Goal: Task Accomplishment & Management: Manage account settings

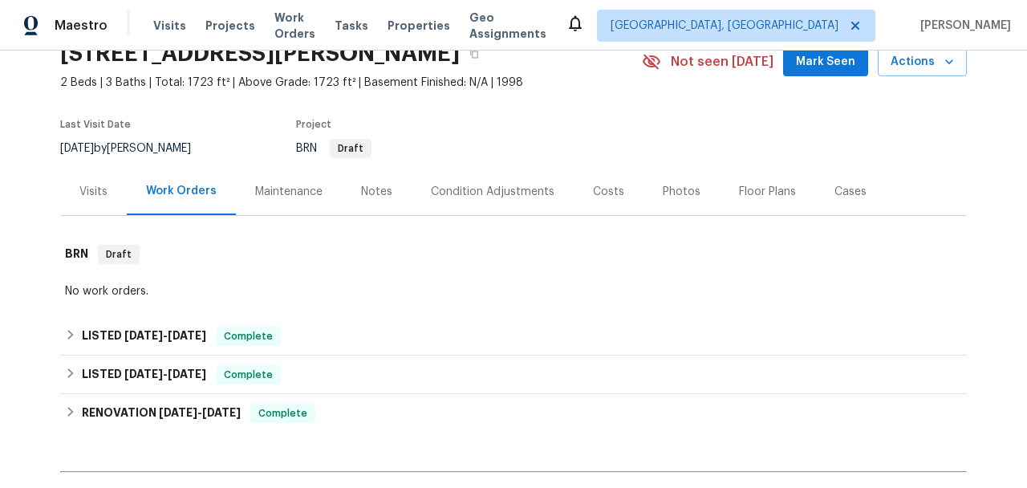
scroll to position [83, 0]
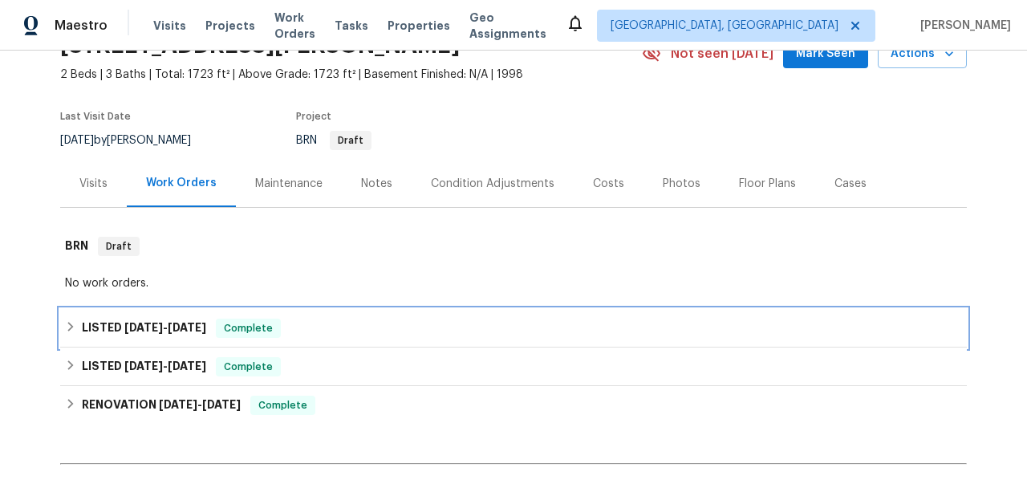
click at [181, 322] on span "8/28/25" at bounding box center [187, 327] width 39 height 11
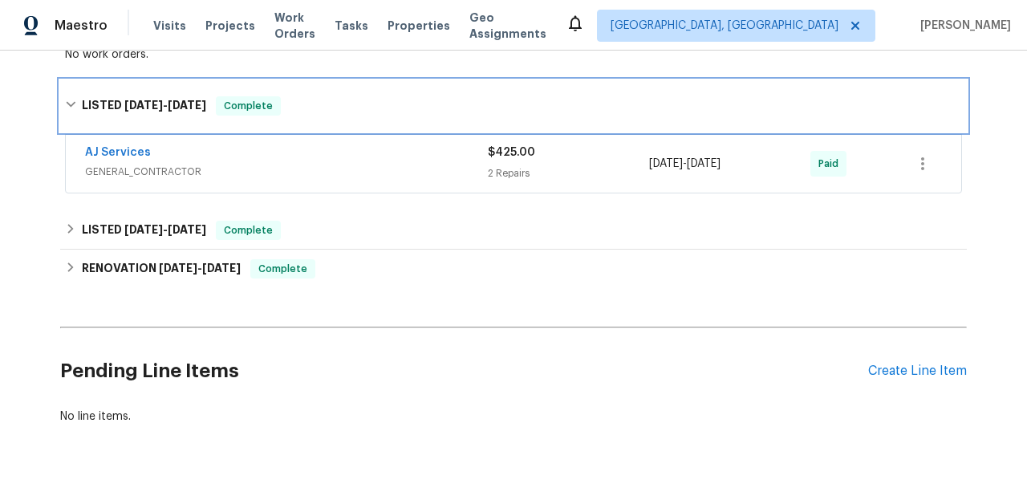
scroll to position [303, 0]
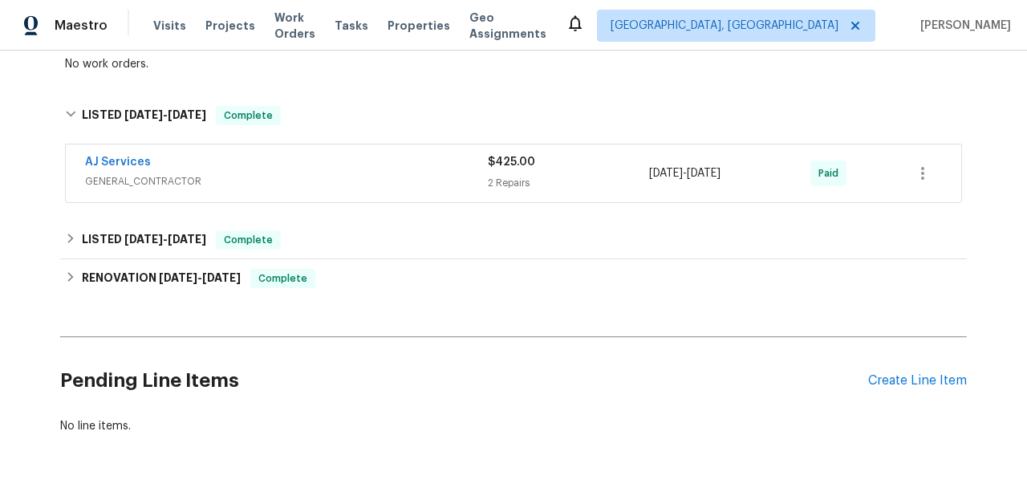
drag, startPoint x: 164, startPoint y: 181, endPoint x: 211, endPoint y: 193, distance: 47.9
click at [164, 181] on span "GENERAL_CONTRACTOR" at bounding box center [286, 181] width 403 height 16
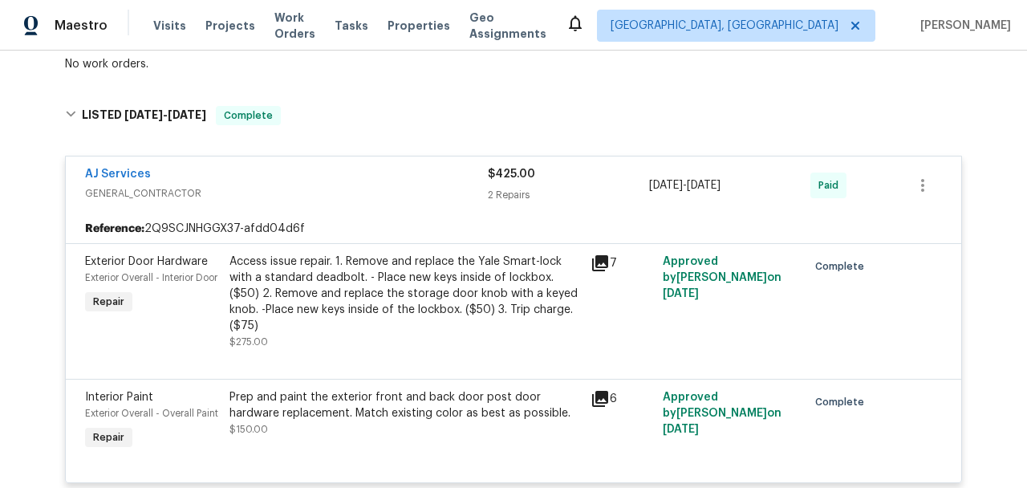
click at [601, 260] on icon at bounding box center [600, 263] width 16 height 16
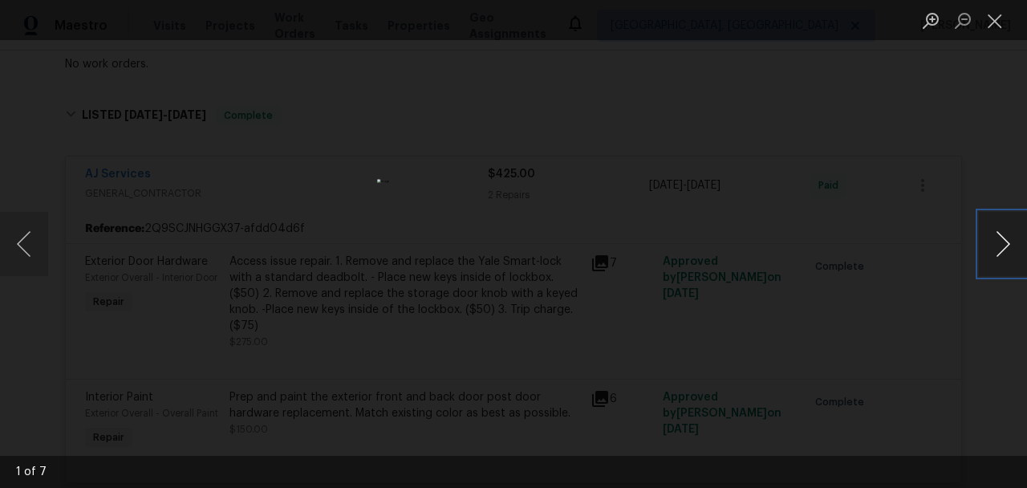
click at [1007, 244] on button "Next image" at bounding box center [1003, 244] width 48 height 64
click at [998, 240] on button "Next image" at bounding box center [1003, 244] width 48 height 64
click at [993, 236] on button "Next image" at bounding box center [1003, 244] width 48 height 64
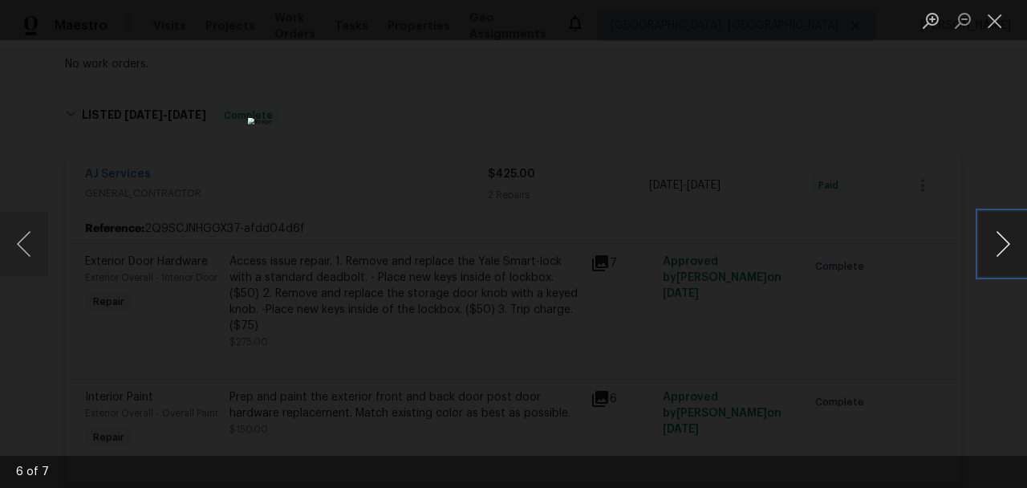
click at [993, 236] on button "Next image" at bounding box center [1003, 244] width 48 height 64
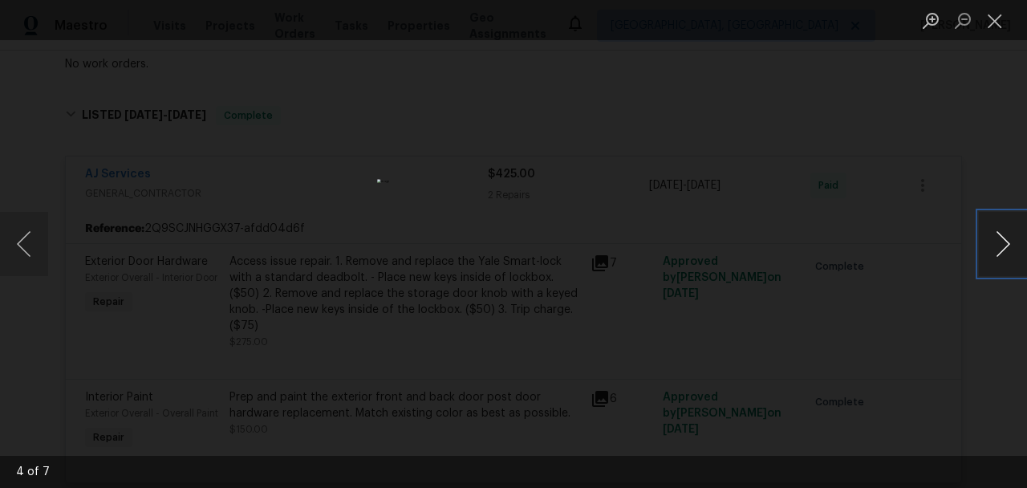
click at [993, 236] on button "Next image" at bounding box center [1003, 244] width 48 height 64
click at [768, 212] on div "Lightbox" at bounding box center [513, 244] width 1027 height 488
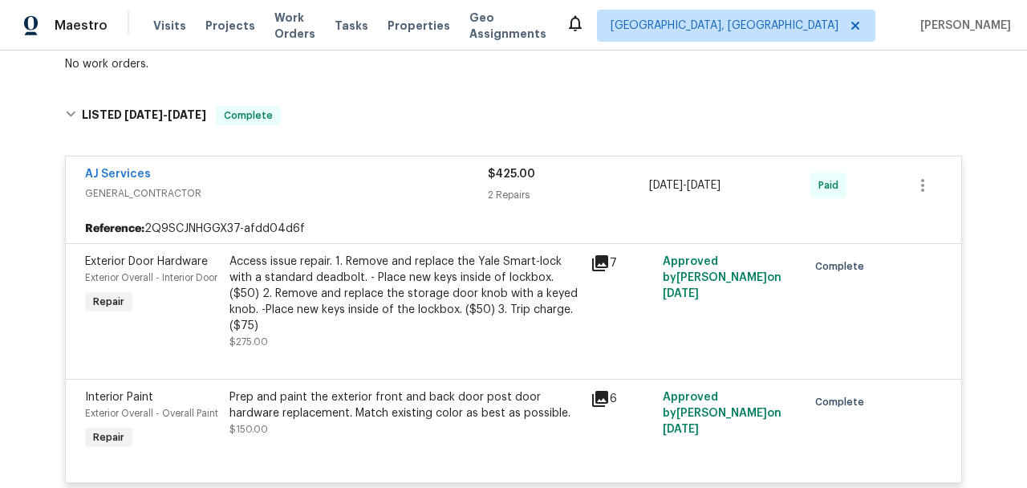
drag, startPoint x: 768, startPoint y: 212, endPoint x: 711, endPoint y: 233, distance: 60.7
click at [767, 213] on div "Lightbox" at bounding box center [513, 244] width 1027 height 488
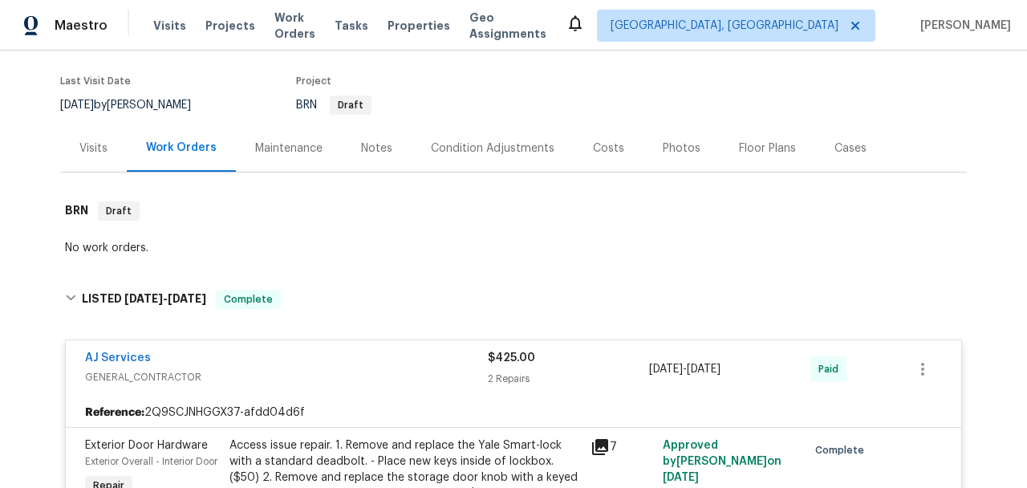
scroll to position [313, 0]
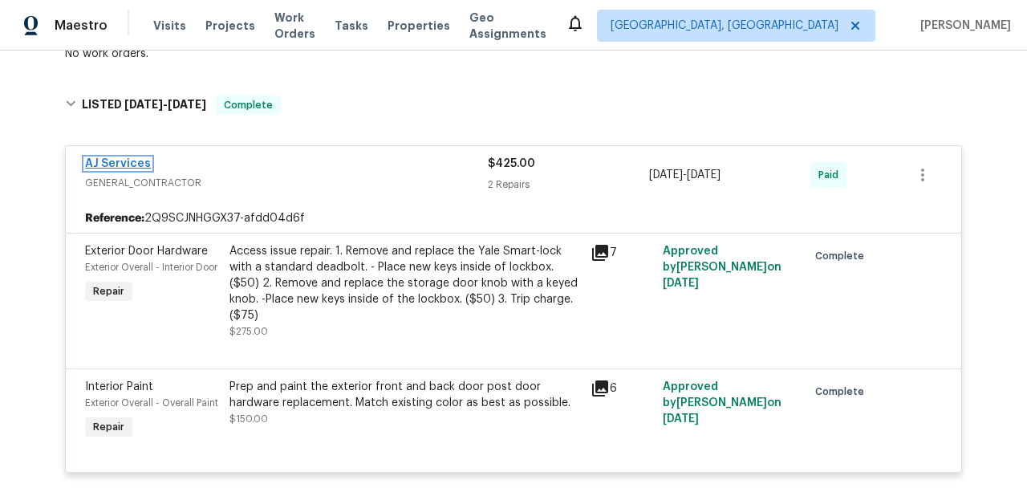
click at [127, 163] on link "AJ Services" at bounding box center [118, 163] width 66 height 11
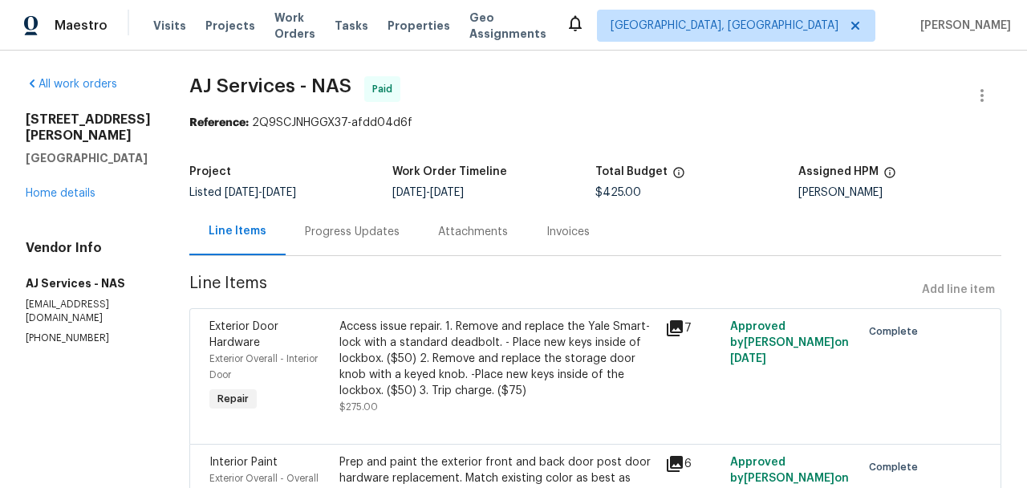
drag, startPoint x: 332, startPoint y: 224, endPoint x: 343, endPoint y: 227, distance: 11.7
click at [332, 224] on div "Progress Updates" at bounding box center [352, 232] width 95 height 16
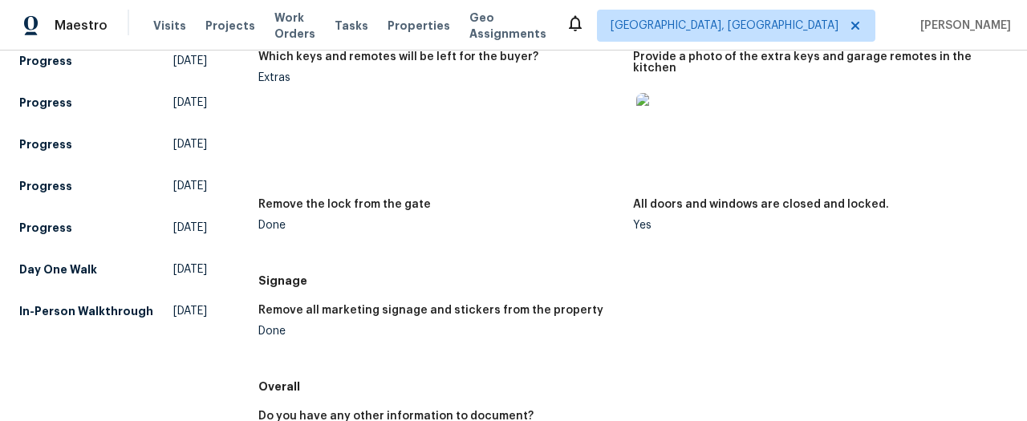
scroll to position [422, 0]
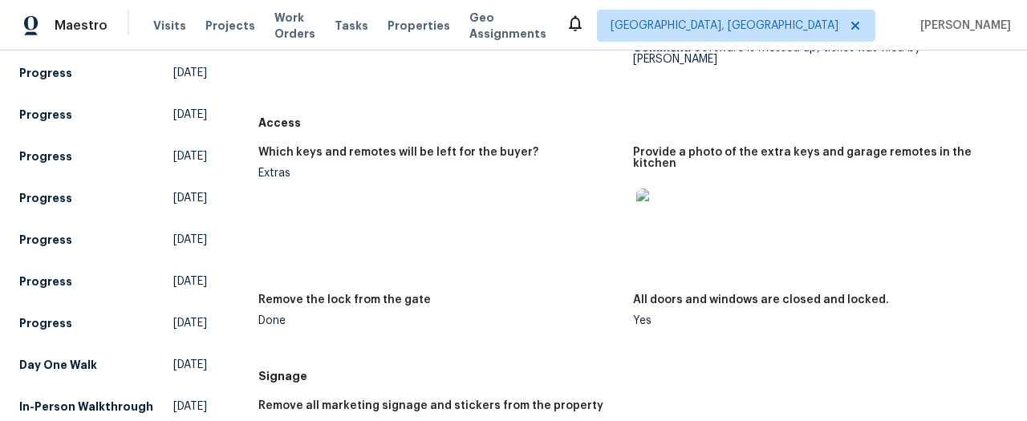
click at [661, 189] on img at bounding box center [661, 214] width 51 height 51
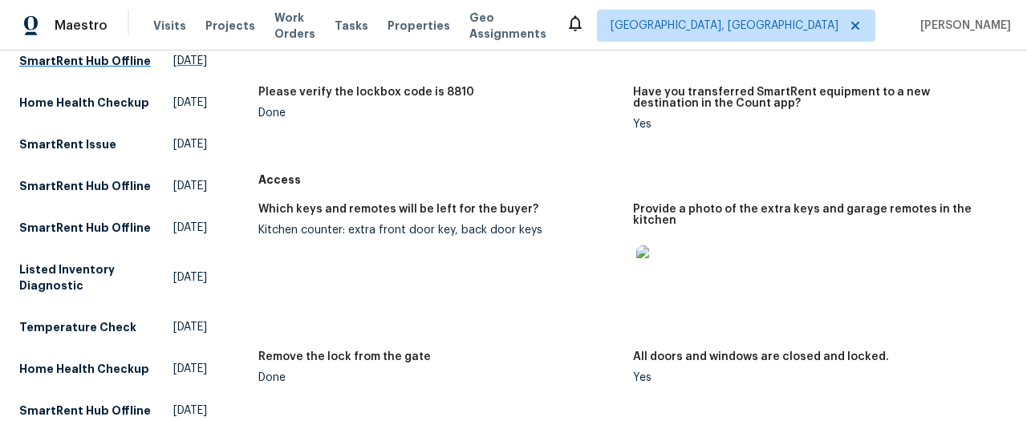
scroll to position [421, 0]
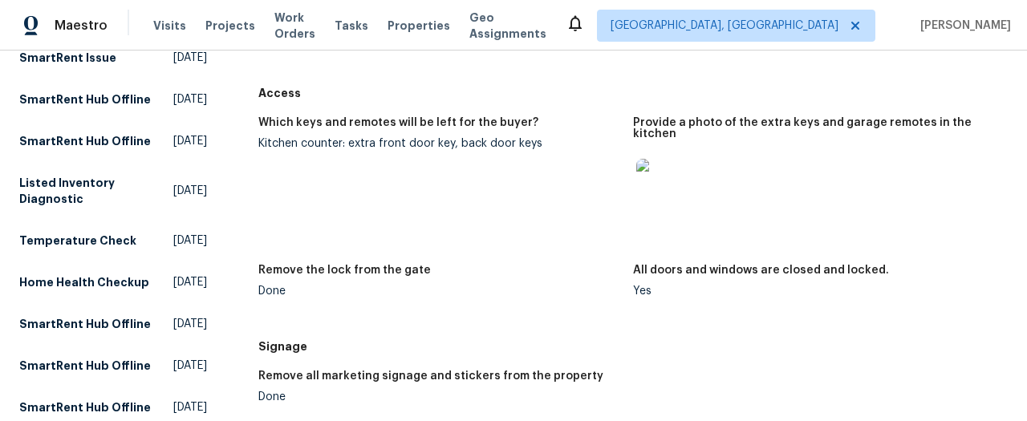
click at [663, 177] on img at bounding box center [661, 184] width 51 height 51
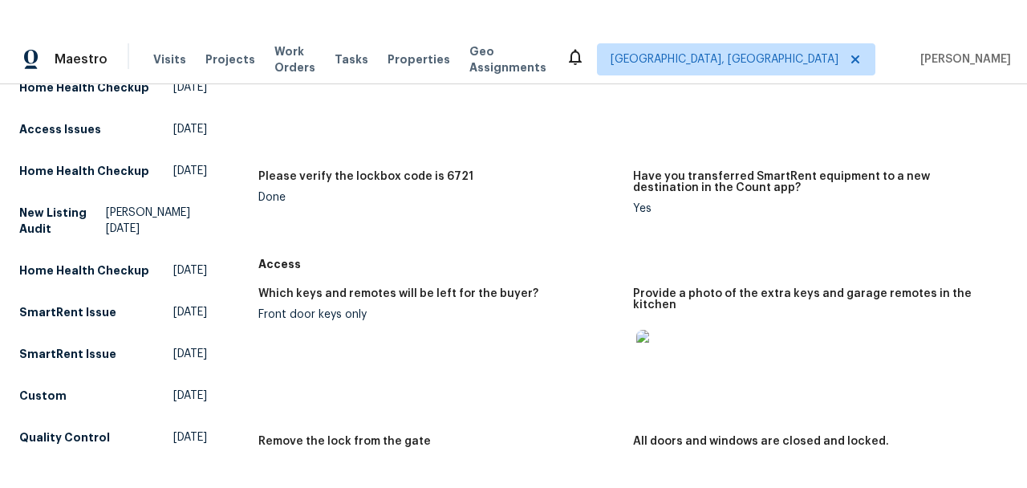
scroll to position [370, 0]
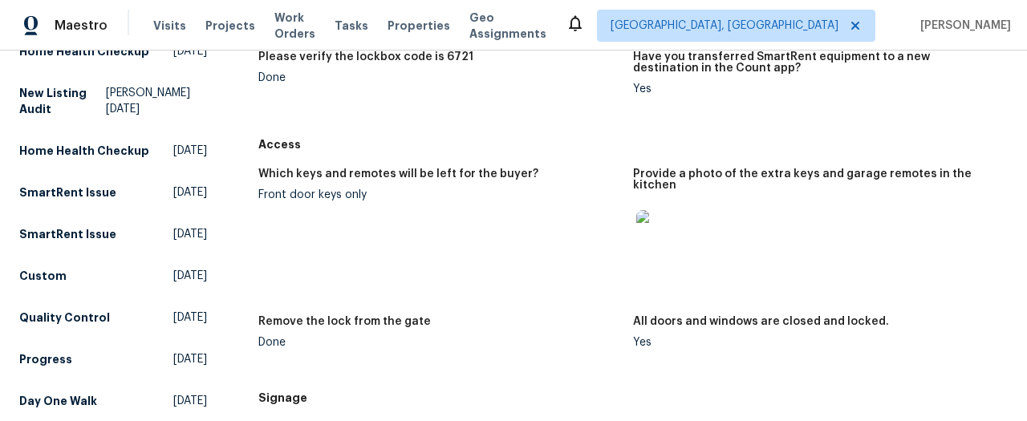
click at [650, 229] on img at bounding box center [661, 235] width 51 height 51
